Goal: Transaction & Acquisition: Purchase product/service

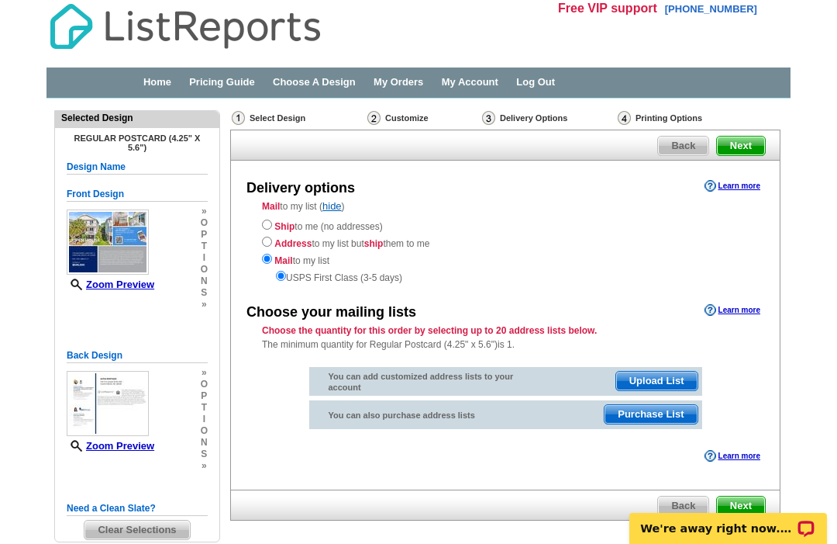
scroll to position [5, 0]
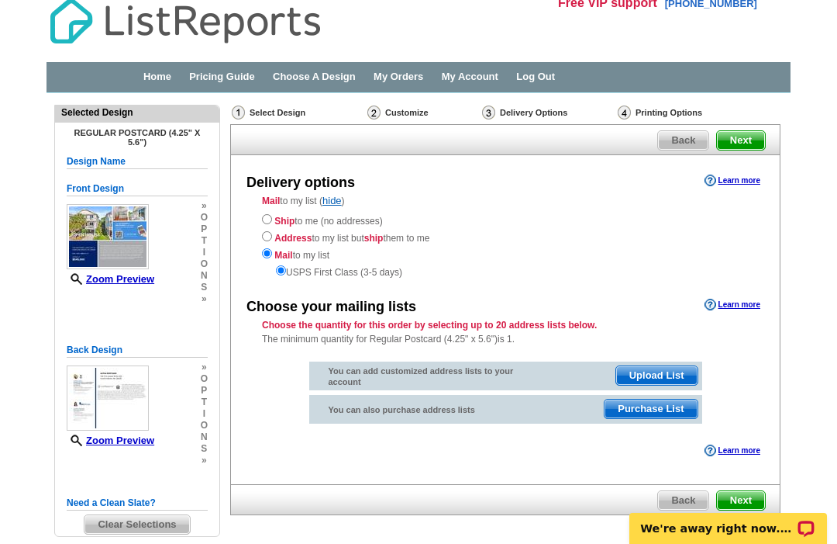
click at [672, 416] on span "Purchase List" at bounding box center [651, 408] width 92 height 19
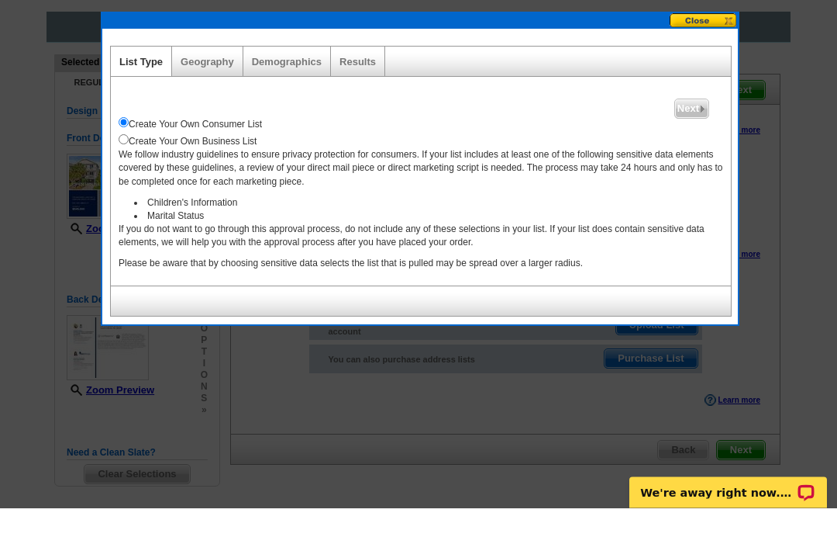
scroll to position [19, 0]
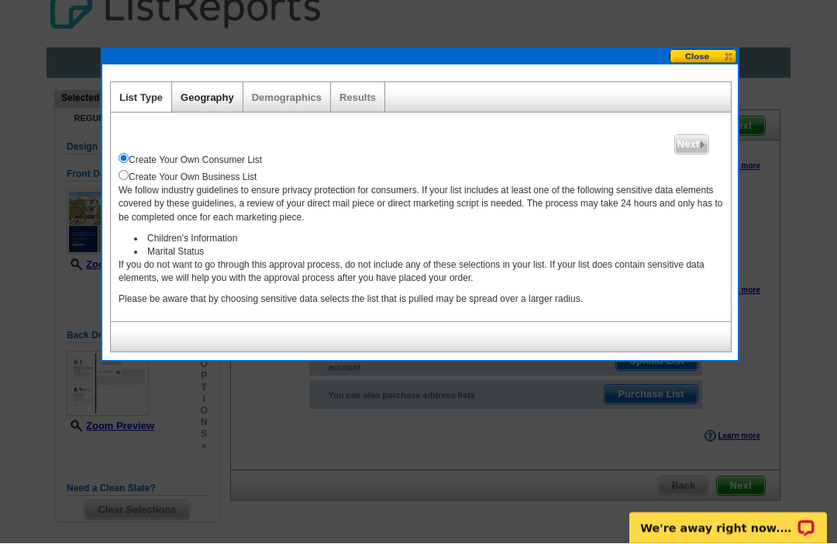
click at [214, 93] on link "Geography" at bounding box center [207, 98] width 53 height 12
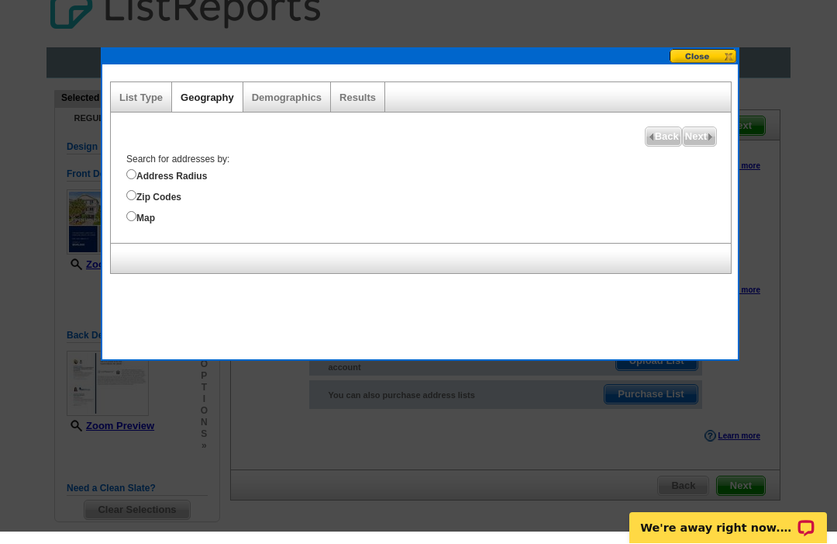
scroll to position [0, 0]
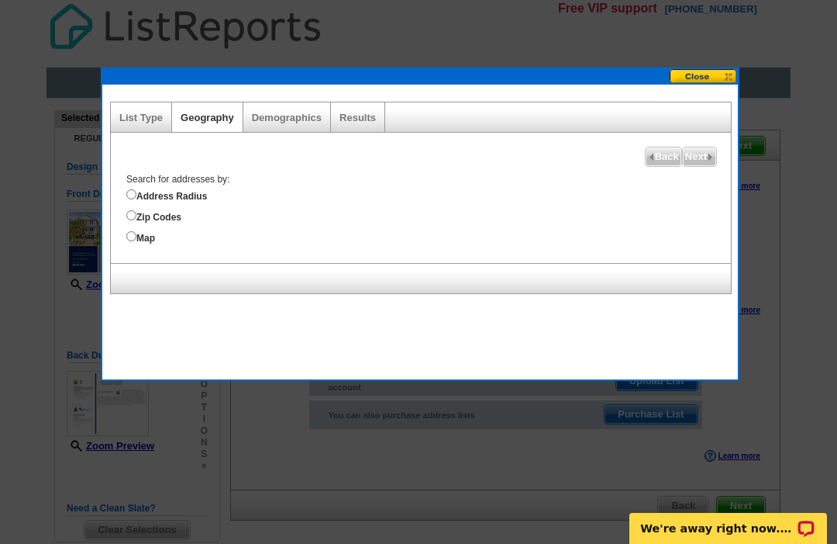
click at [129, 190] on input "Address Radius" at bounding box center [131, 194] width 10 height 10
radio input "true"
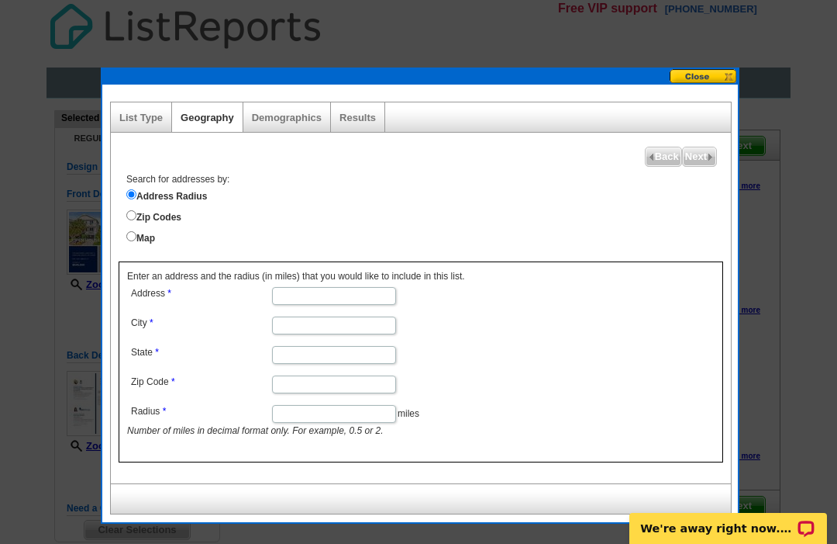
click at [295, 297] on input "Address" at bounding box center [334, 296] width 124 height 18
type input "[STREET_ADDRESS]"
click at [308, 326] on input "City" at bounding box center [334, 325] width 124 height 18
type input "[GEOGRAPHIC_DATA]"
click at [308, 352] on input "State" at bounding box center [334, 355] width 124 height 18
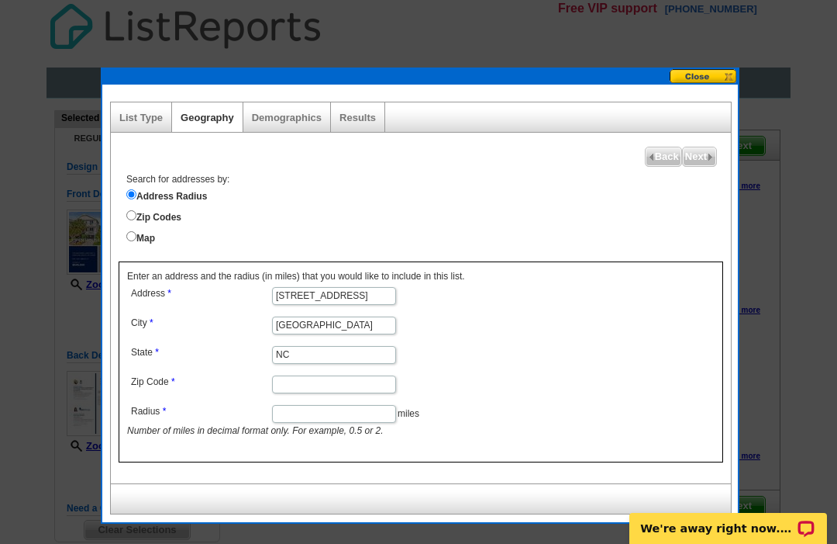
type input "NC"
click at [316, 388] on input "Zip Code" at bounding box center [334, 384] width 124 height 18
type input "28428"
click at [306, 415] on input "Radius" at bounding box center [334, 414] width 124 height 18
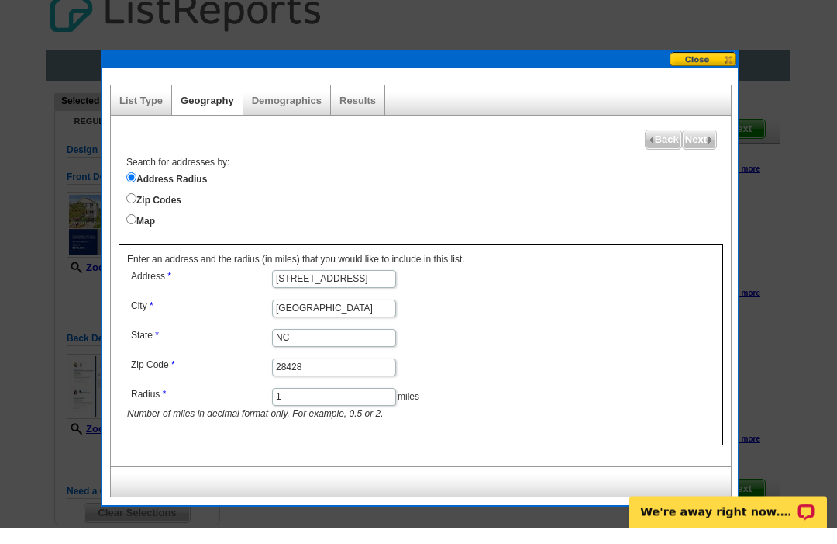
type input "1"
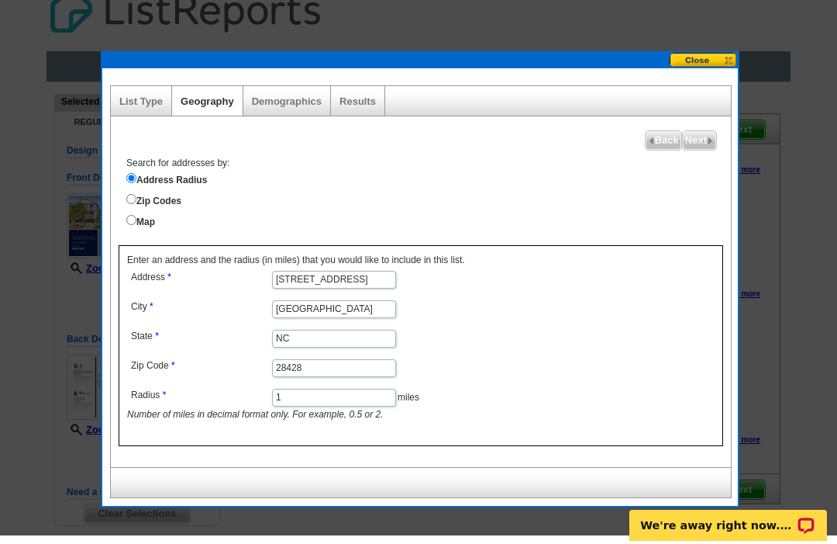
scroll to position [1, 0]
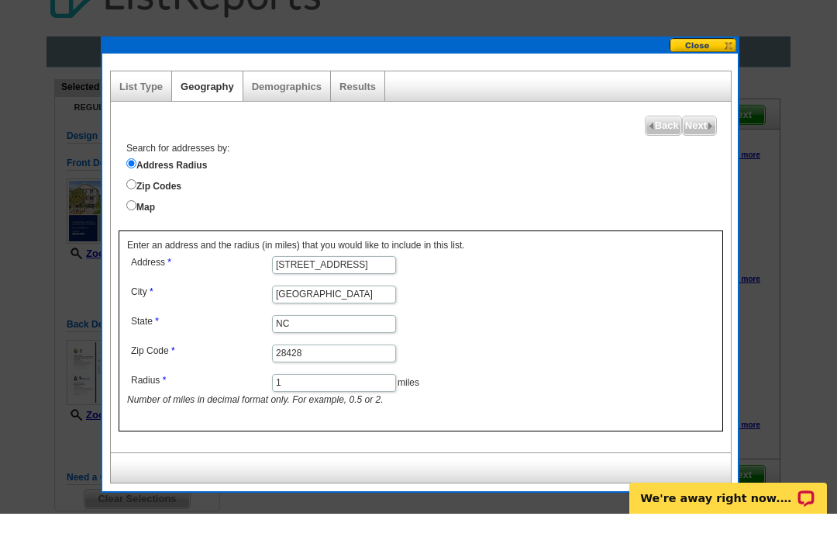
click at [348, 374] on input "28428" at bounding box center [334, 383] width 124 height 18
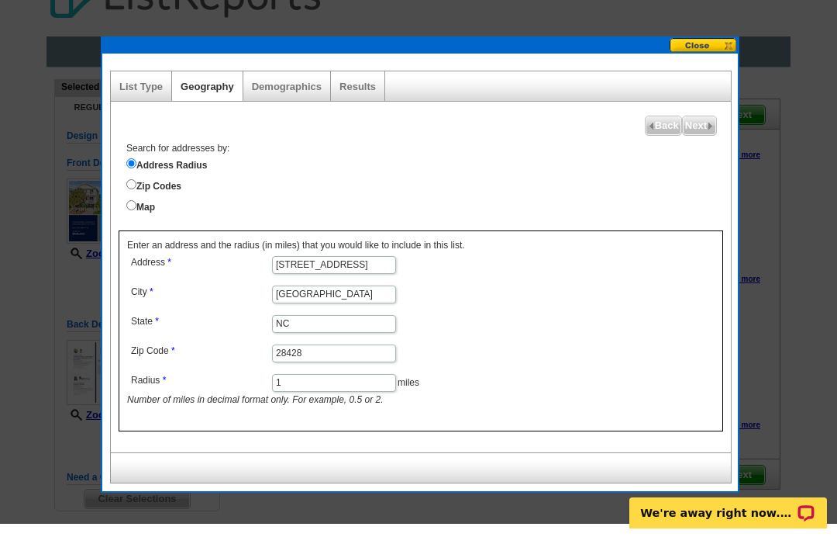
scroll to position [9, 0]
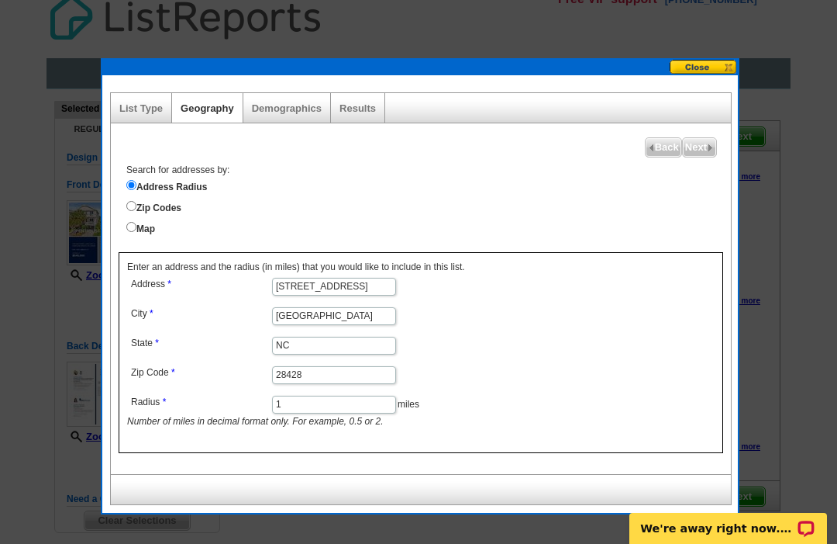
click at [708, 146] on img at bounding box center [710, 147] width 7 height 7
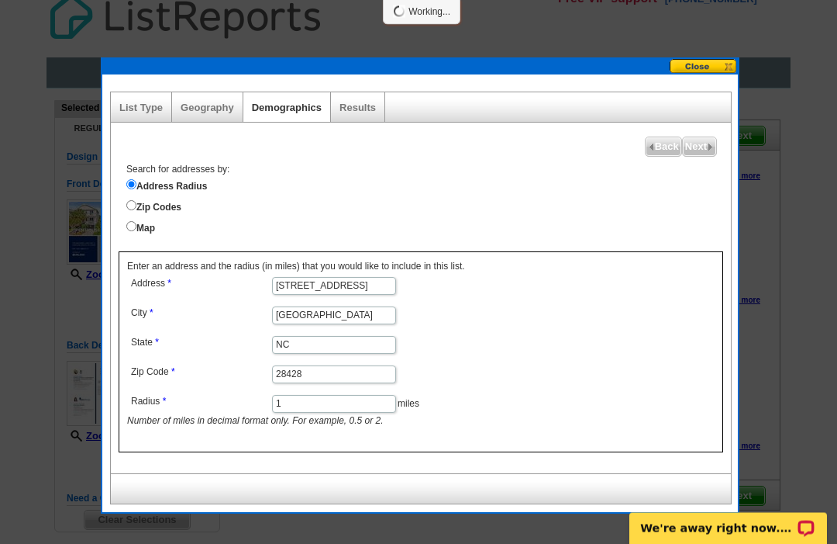
scroll to position [10, 0]
select select
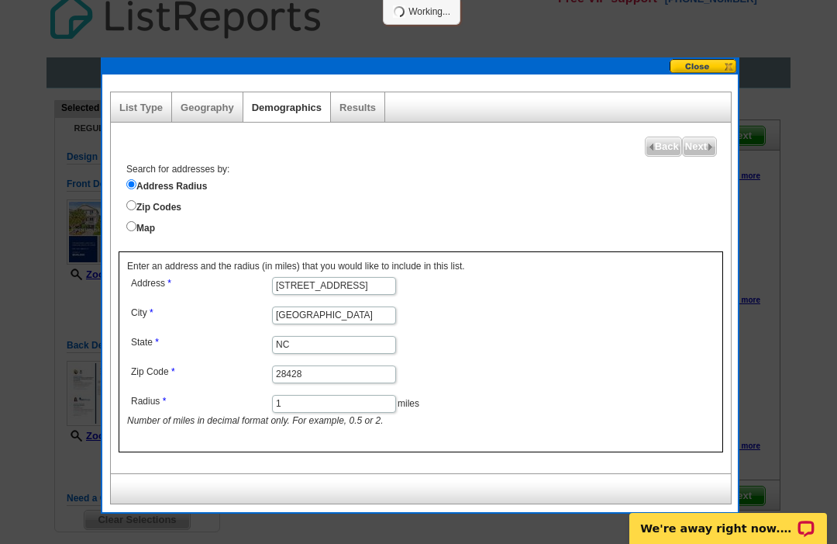
select select
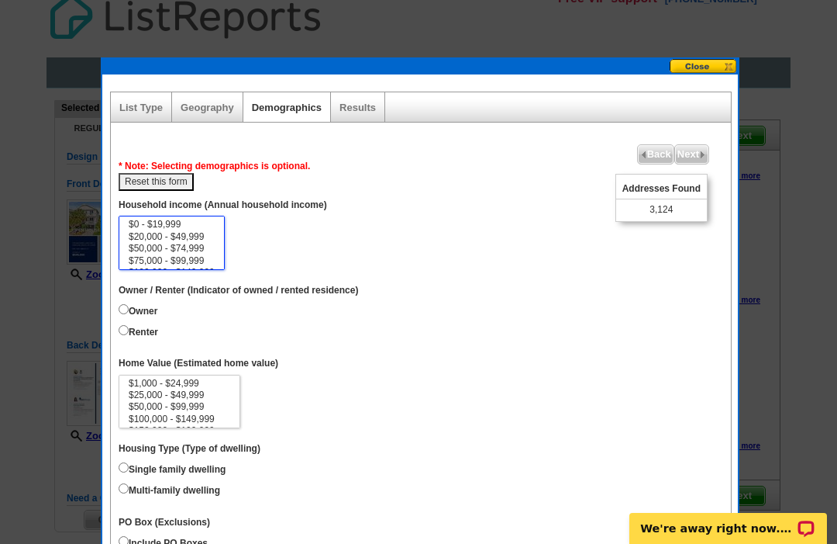
click at [225, 233] on select "$0 - $19,999 $20,000 - $49,999 $50,000 - $74,999 $75,000 - $99,999 $100,000 - $…" at bounding box center [172, 243] width 106 height 54
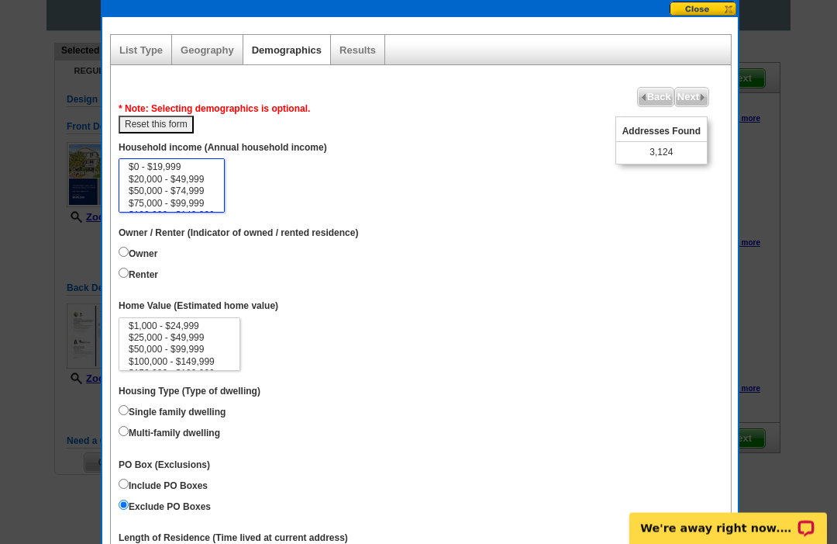
scroll to position [67, 0]
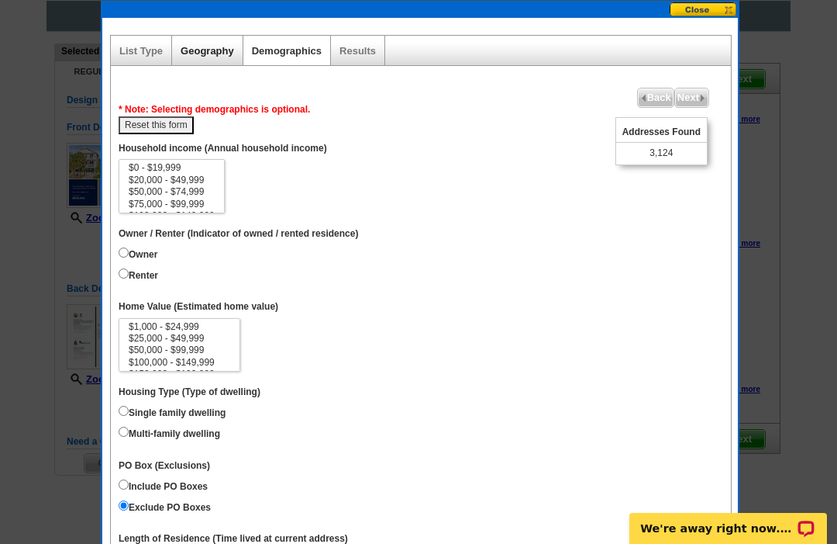
click at [209, 50] on link "Geography" at bounding box center [207, 51] width 53 height 12
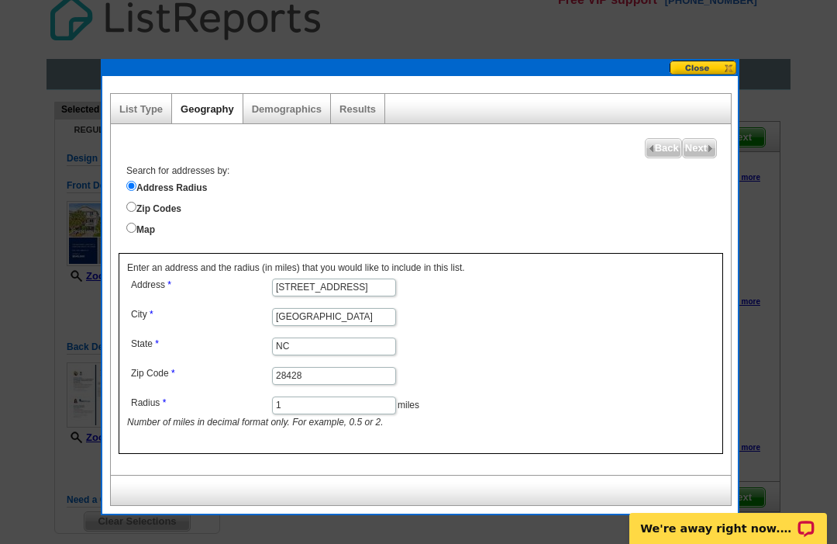
scroll to position [0, 0]
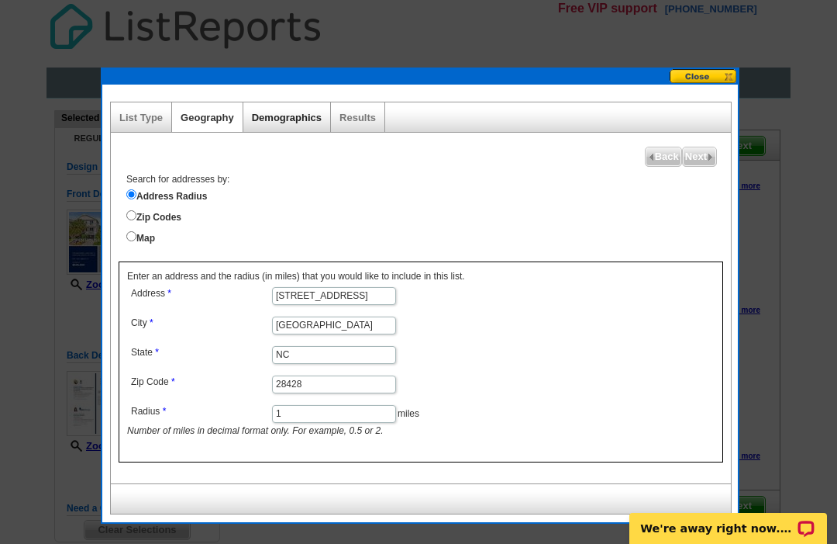
click at [302, 116] on link "Demographics" at bounding box center [287, 118] width 70 height 12
select select
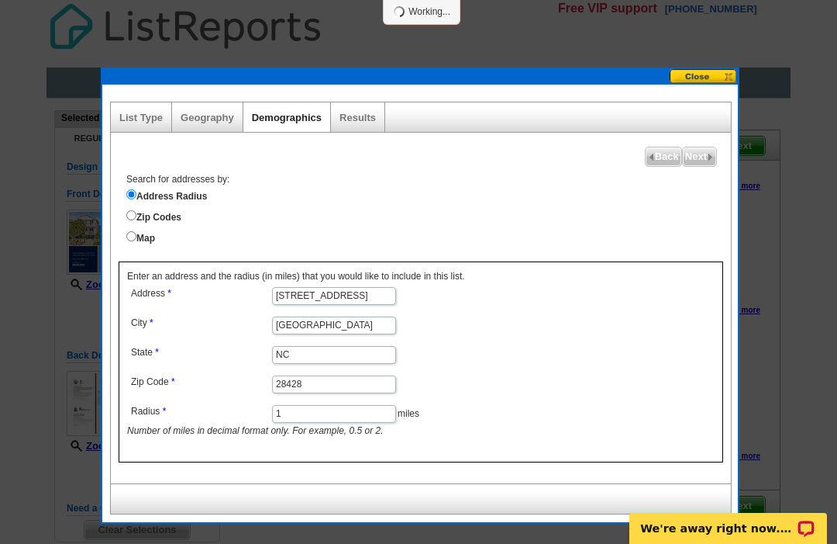
select select
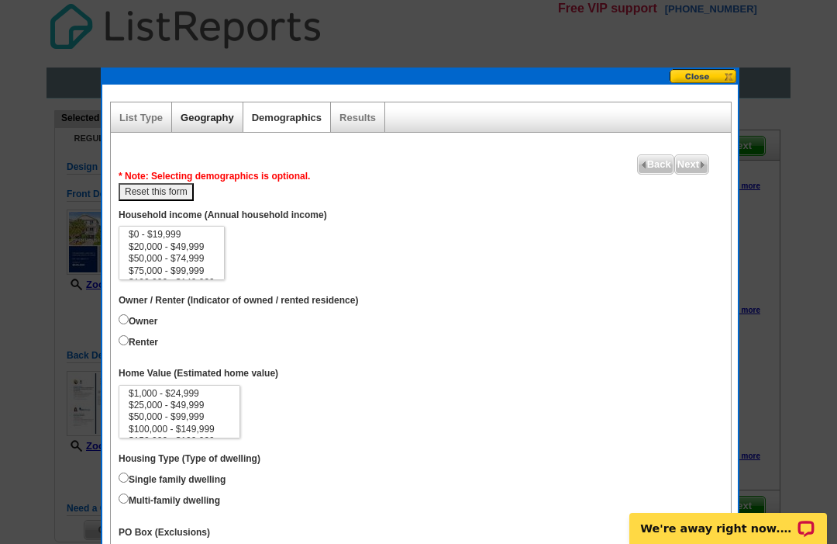
click at [197, 119] on link "Geography" at bounding box center [207, 118] width 53 height 12
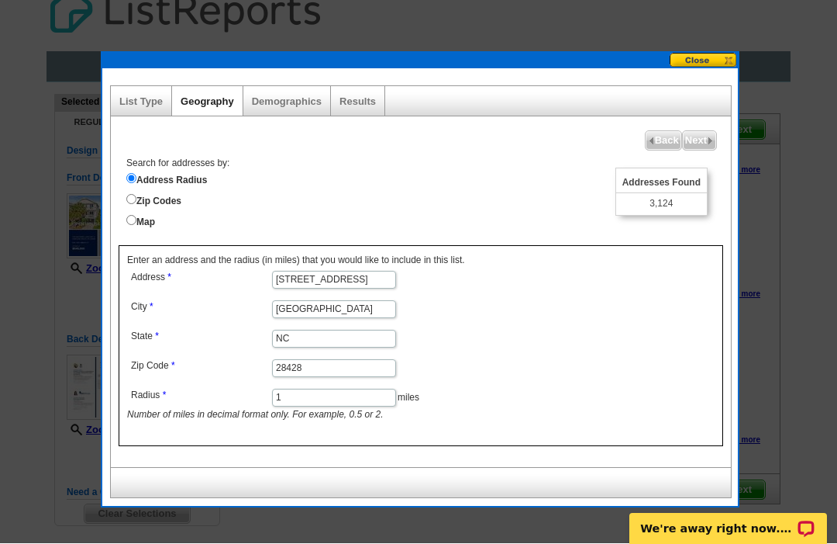
scroll to position [17, 0]
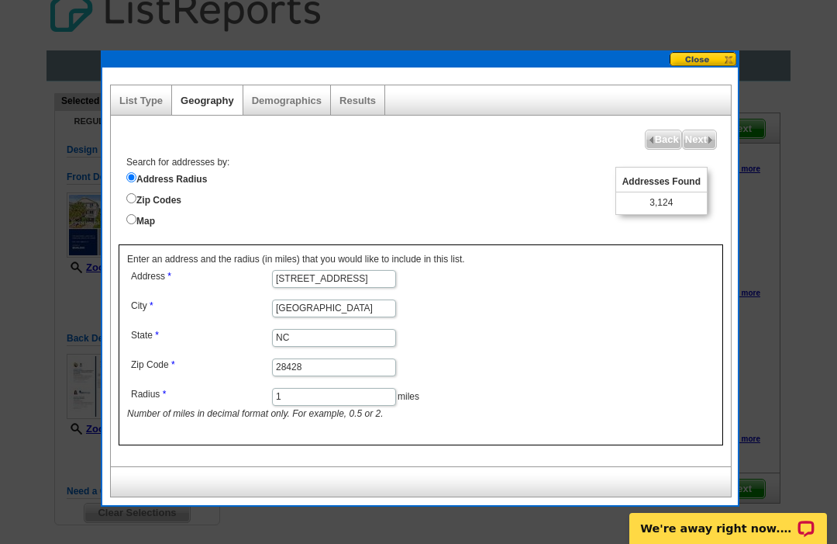
click at [335, 400] on input "1" at bounding box center [334, 397] width 124 height 18
type input "."
type input "0.5"
click at [582, 390] on form "Address [STREET_ADDRESS] [GEOGRAPHIC_DATA] [US_STATE] Zip Code 28428 Radius 0.5…" at bounding box center [421, 343] width 588 height 155
click at [347, 368] on input "28428" at bounding box center [334, 367] width 124 height 18
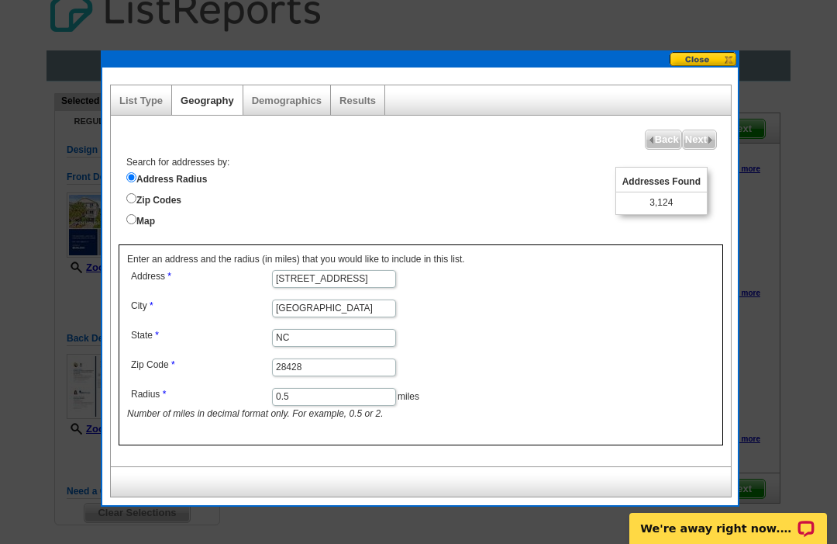
click at [667, 445] on div "Enter an address and the radius (in miles) that you would like to include in th…" at bounding box center [421, 344] width 605 height 201
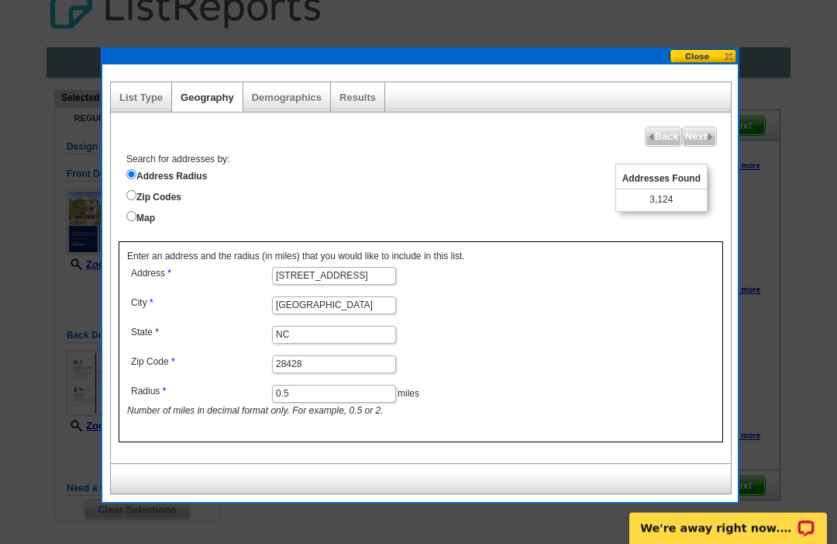
scroll to position [0, 0]
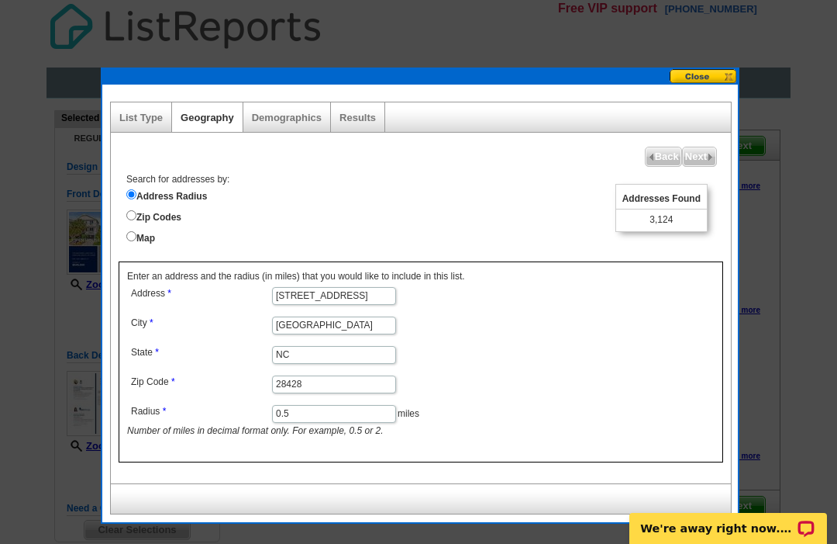
click at [664, 223] on span "3,124" at bounding box center [661, 219] width 23 height 13
click at [336, 417] on input "0.5" at bounding box center [334, 414] width 124 height 18
click at [615, 400] on form "Address [STREET_ADDRESS] [GEOGRAPHIC_DATA] [US_STATE] Zip Code 28428 Radius 0.5…" at bounding box center [421, 360] width 588 height 155
click at [675, 229] on div "Addresses Found 3,124" at bounding box center [662, 208] width 92 height 48
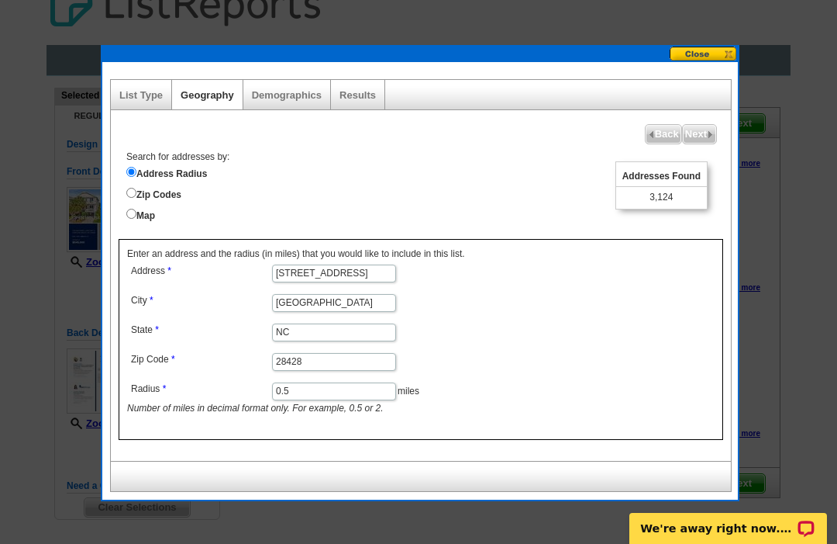
scroll to position [23, 0]
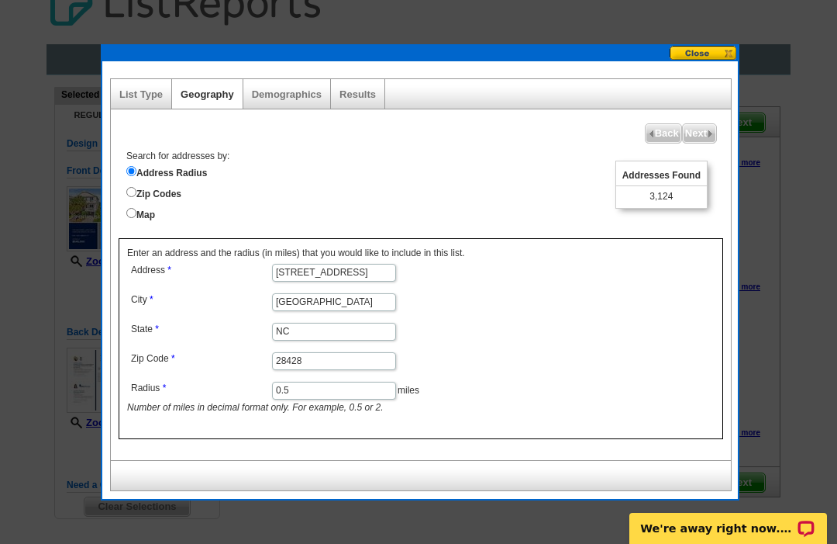
click at [667, 195] on span "3,124" at bounding box center [661, 196] width 23 height 13
click at [695, 143] on link "Next" at bounding box center [699, 133] width 35 height 20
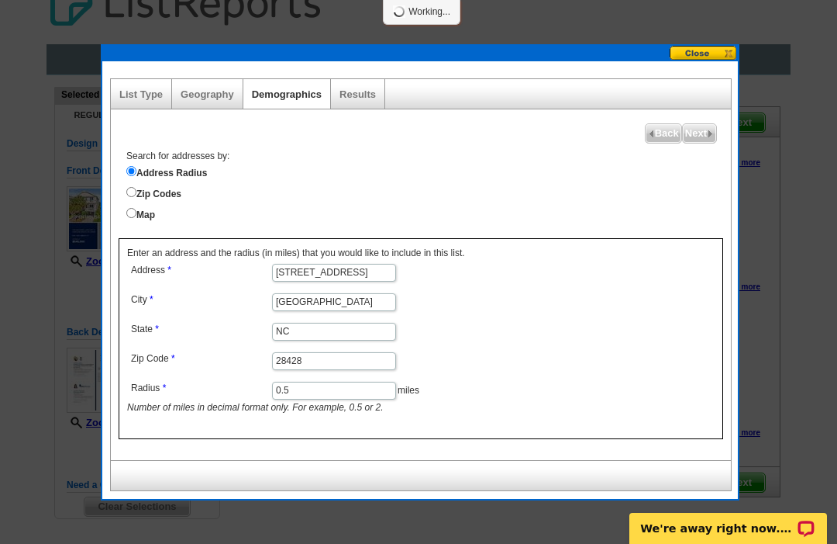
select select
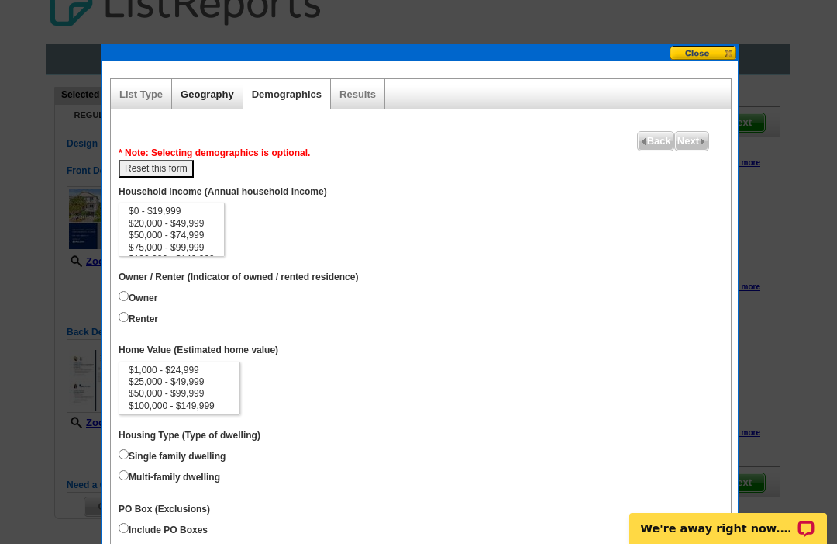
click at [208, 98] on link "Geography" at bounding box center [207, 94] width 53 height 12
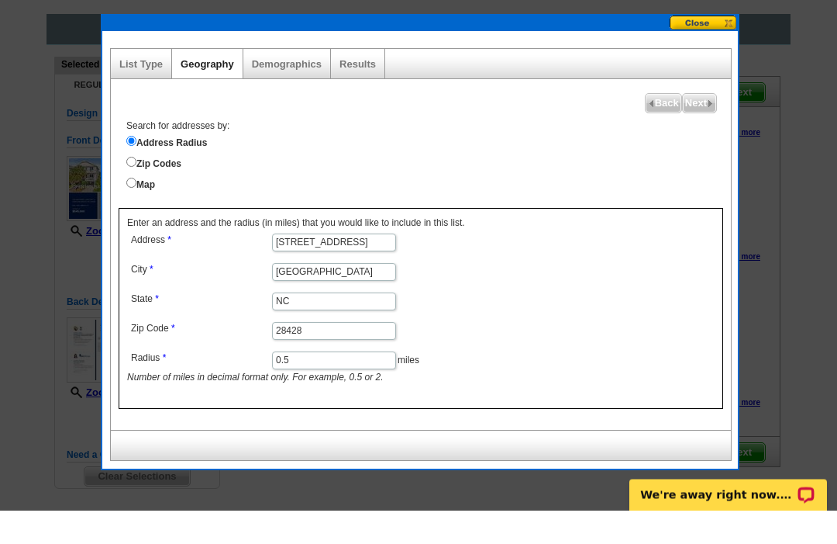
scroll to position [19, 0]
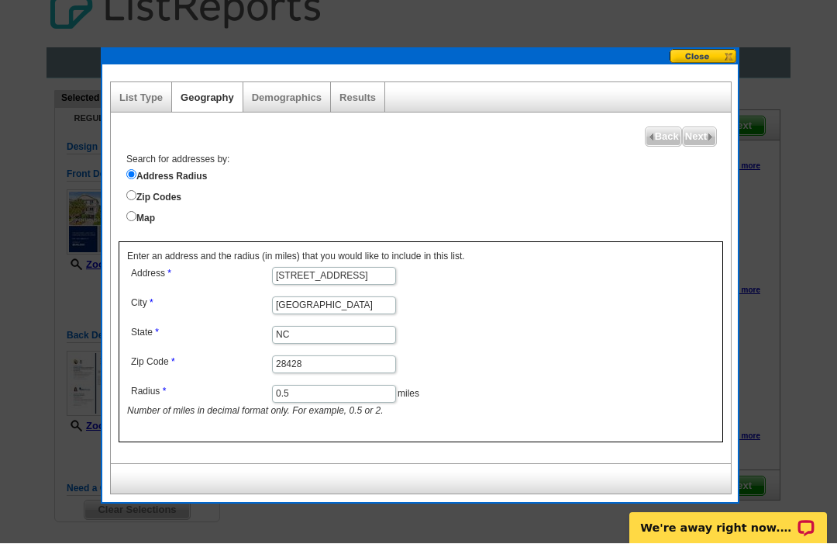
click at [339, 285] on input "[STREET_ADDRESS]" at bounding box center [334, 276] width 124 height 18
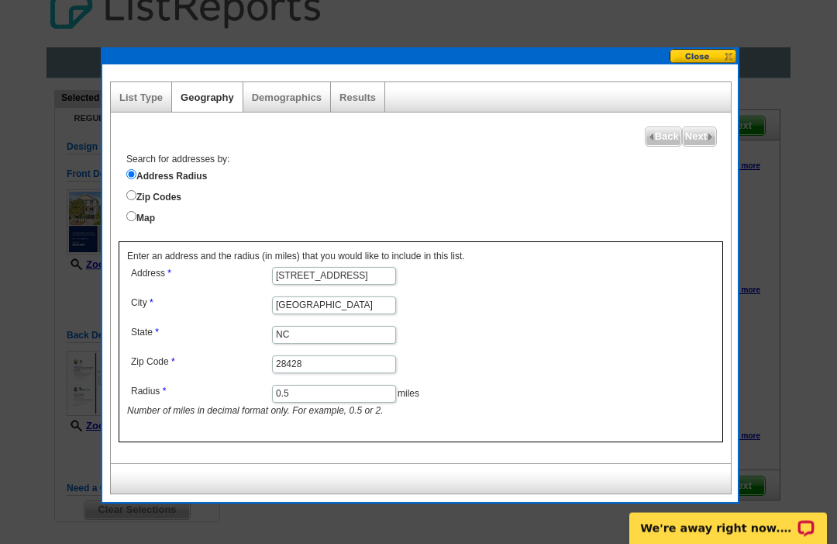
scroll to position [2, 0]
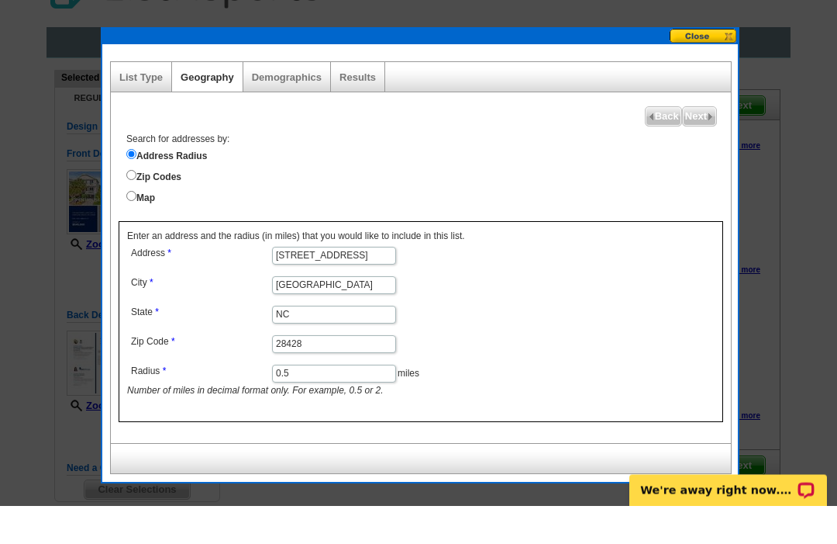
click at [330, 403] on input "0.5" at bounding box center [334, 412] width 124 height 18
click at [358, 110] on link "Results" at bounding box center [358, 116] width 36 height 12
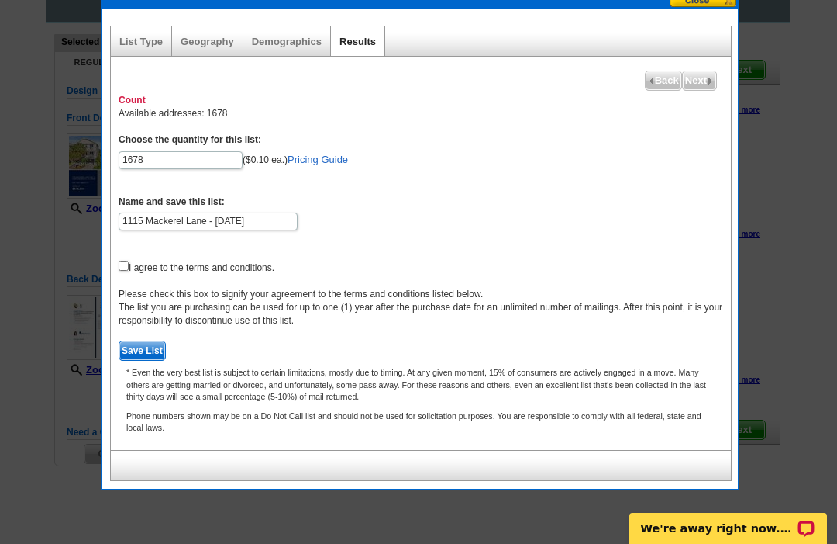
scroll to position [78, 0]
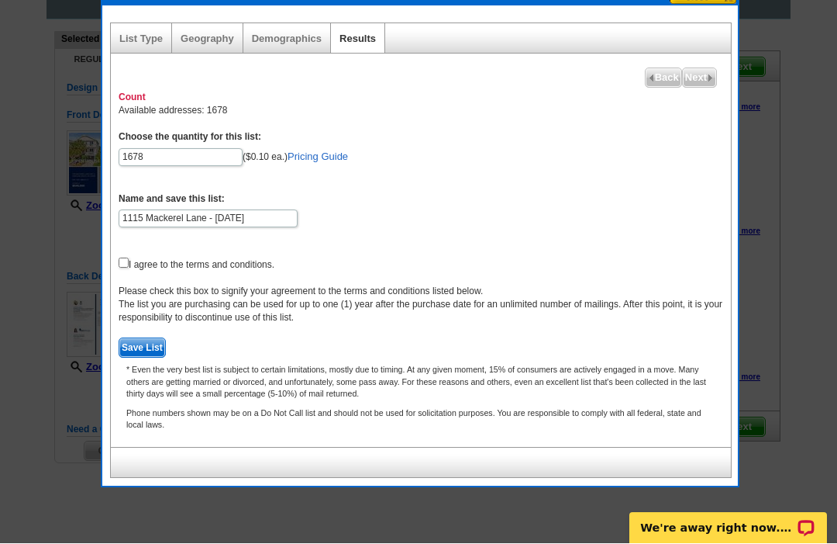
click at [128, 258] on input "checkbox" at bounding box center [124, 263] width 10 height 10
checkbox input "true"
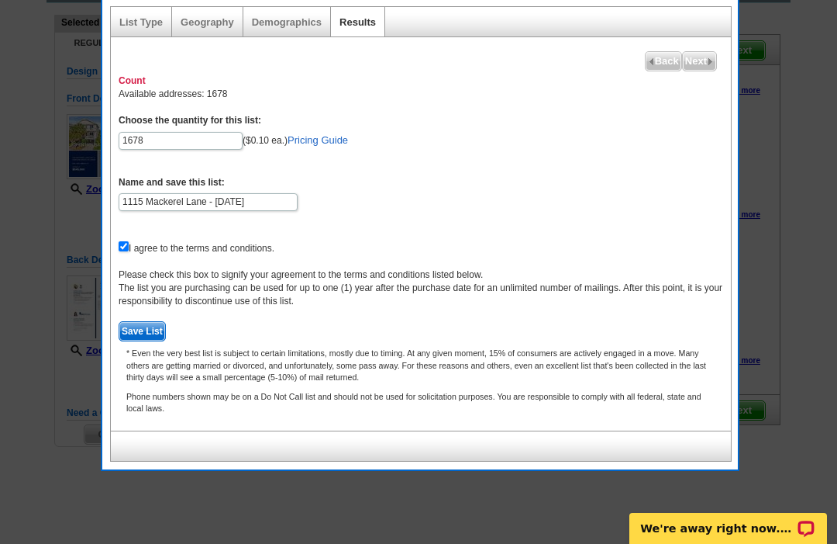
scroll to position [97, 0]
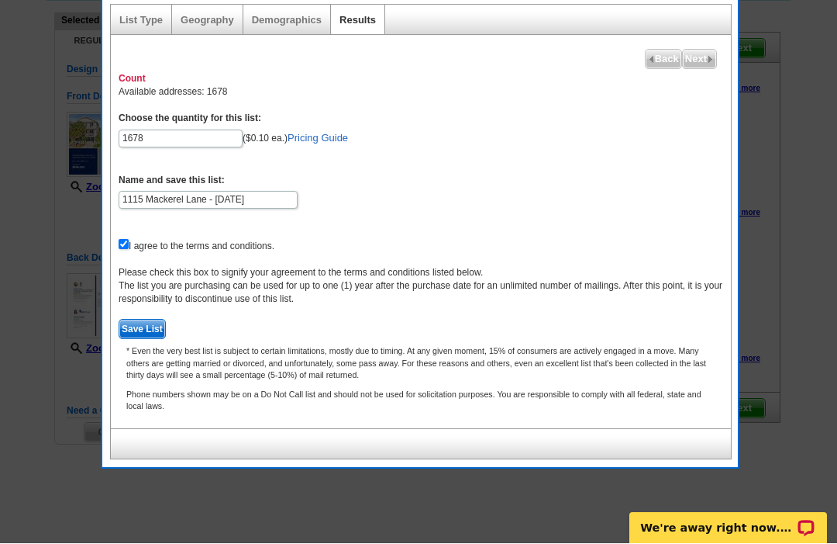
click at [153, 321] on span "Save List" at bounding box center [142, 329] width 46 height 19
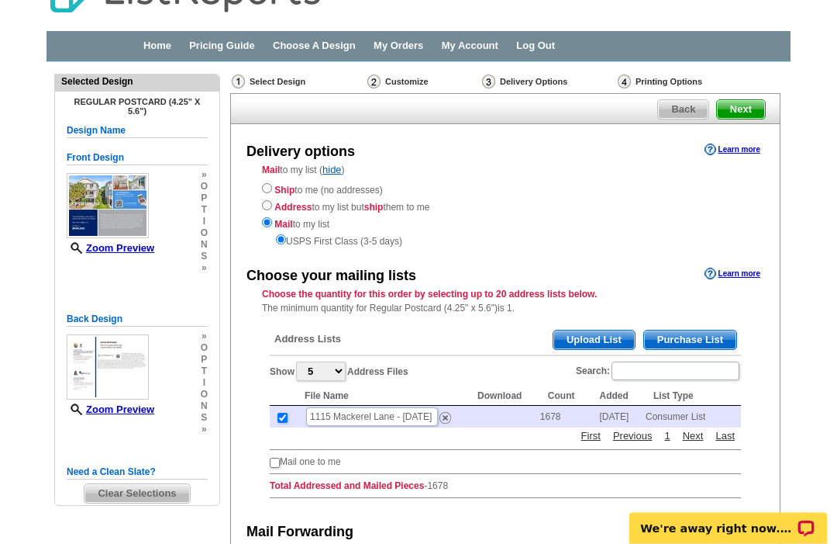
scroll to position [26, 0]
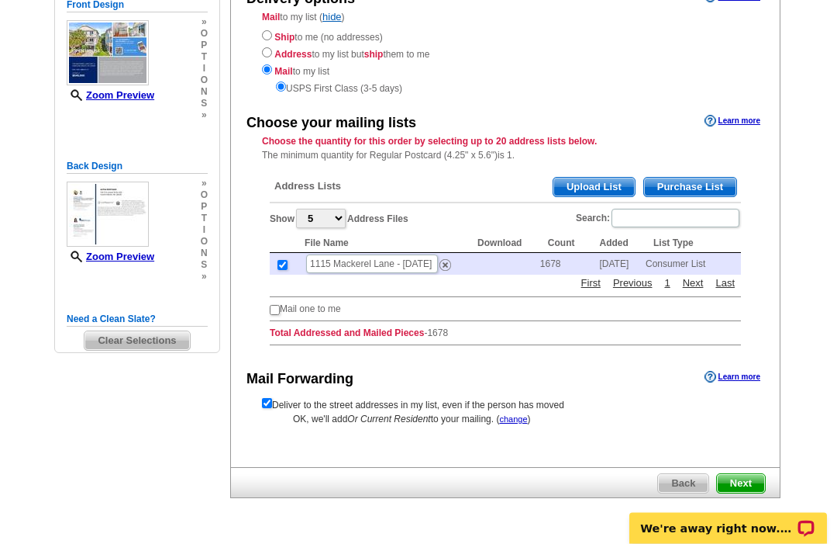
click at [747, 493] on span "Next" at bounding box center [741, 484] width 48 height 19
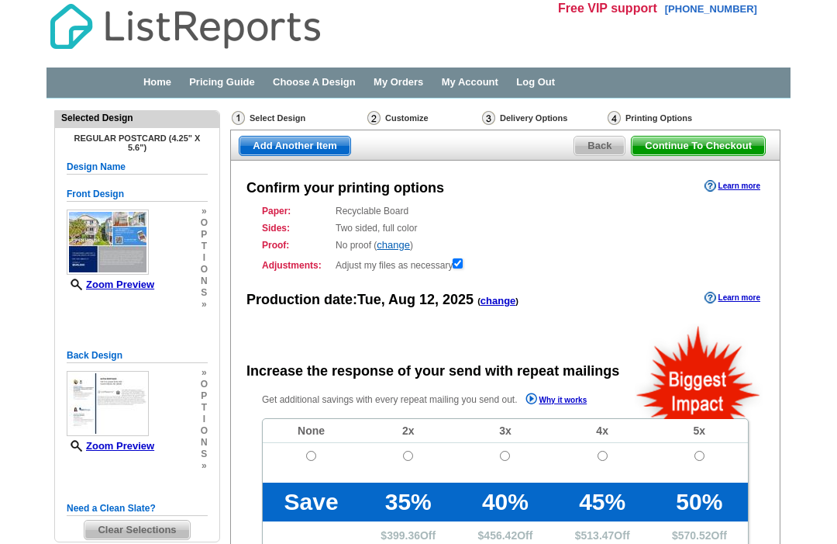
radio input "false"
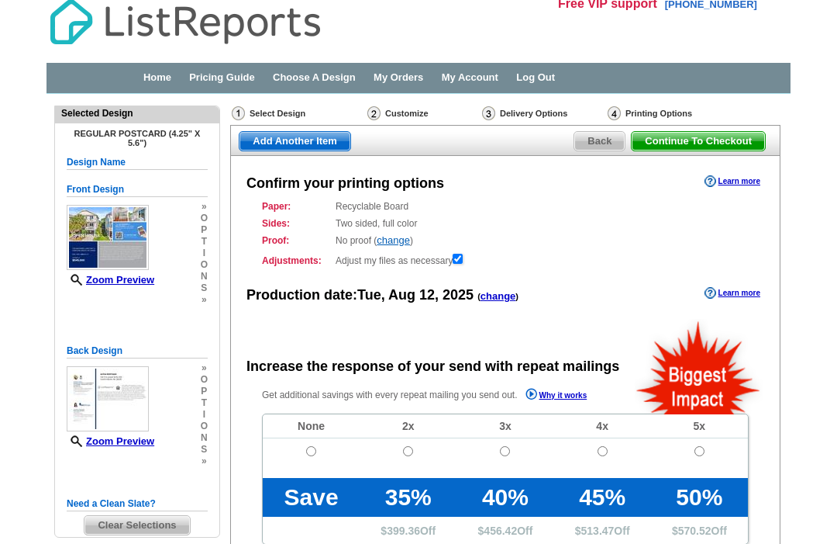
scroll to position [41, 0]
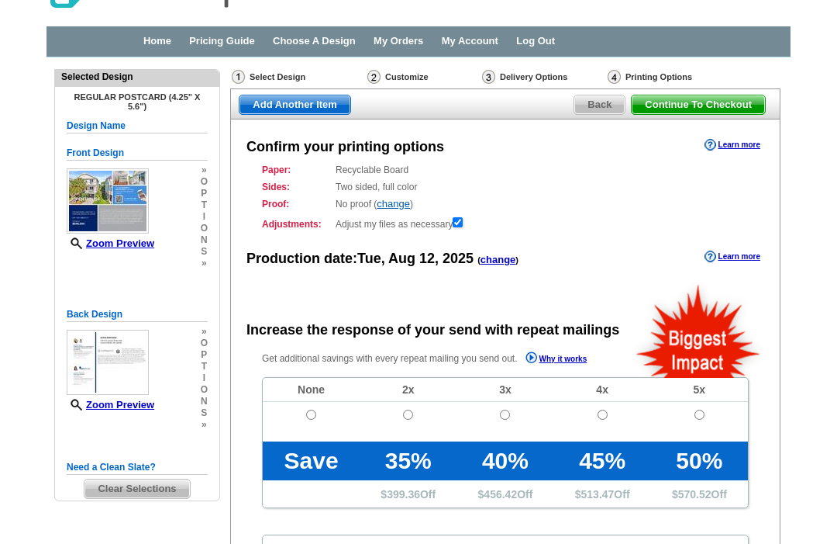
click at [662, 197] on div "Proof: No proof ( change ) Shipped Proof ($25.00) No Proof" at bounding box center [505, 204] width 487 height 14
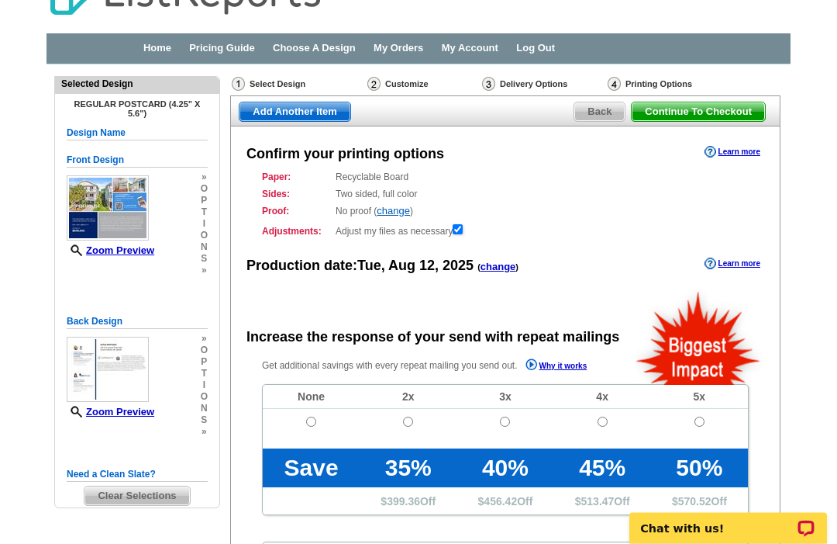
scroll to position [0, 0]
